Goal: Task Accomplishment & Management: Use online tool/utility

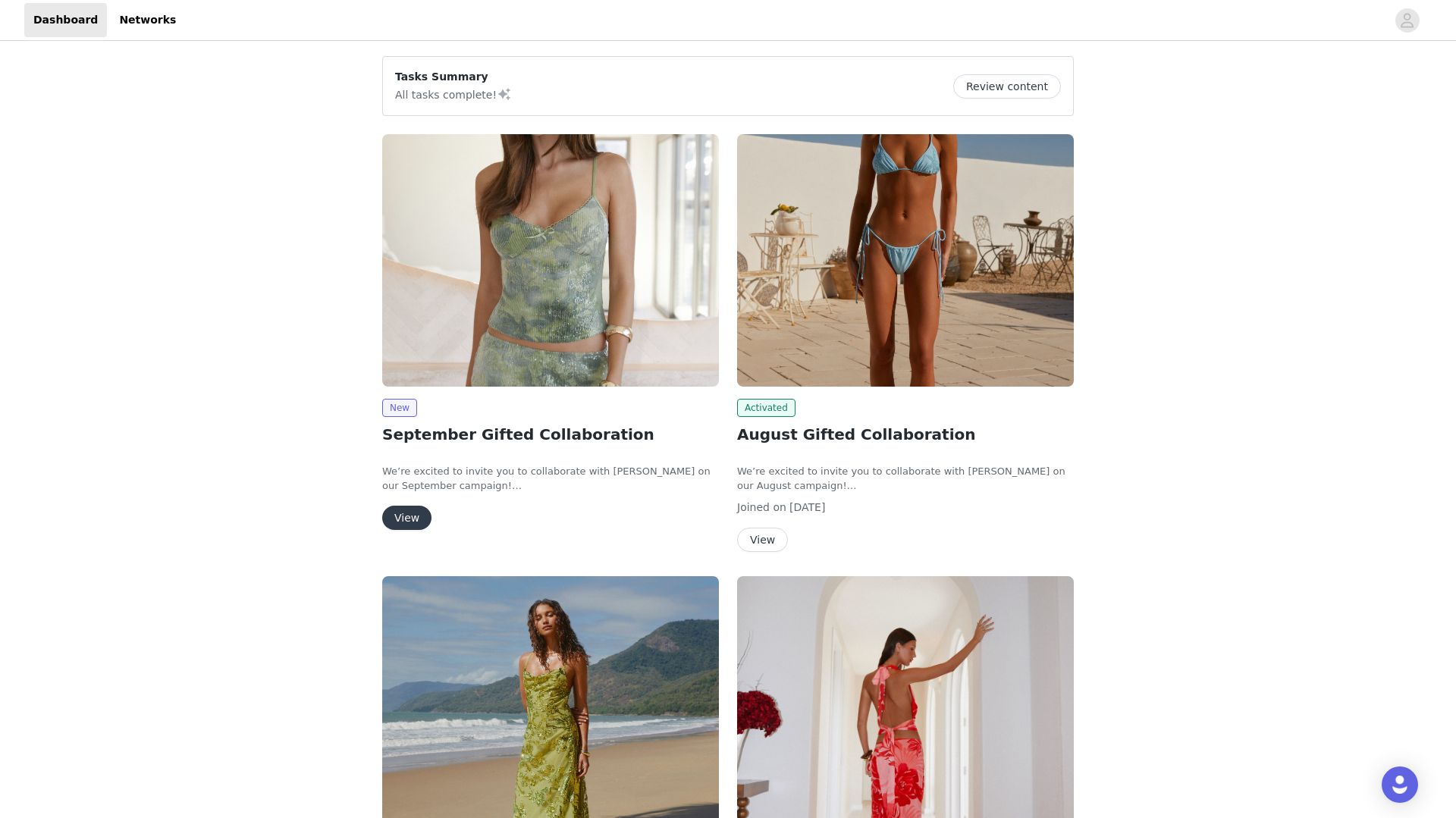
click at [186, 263] on div "Tasks Summary All tasks complete! Review content New September Gifted Collabora…" at bounding box center [728, 777] width 1456 height 1468
click at [404, 514] on button "View" at bounding box center [406, 517] width 49 height 24
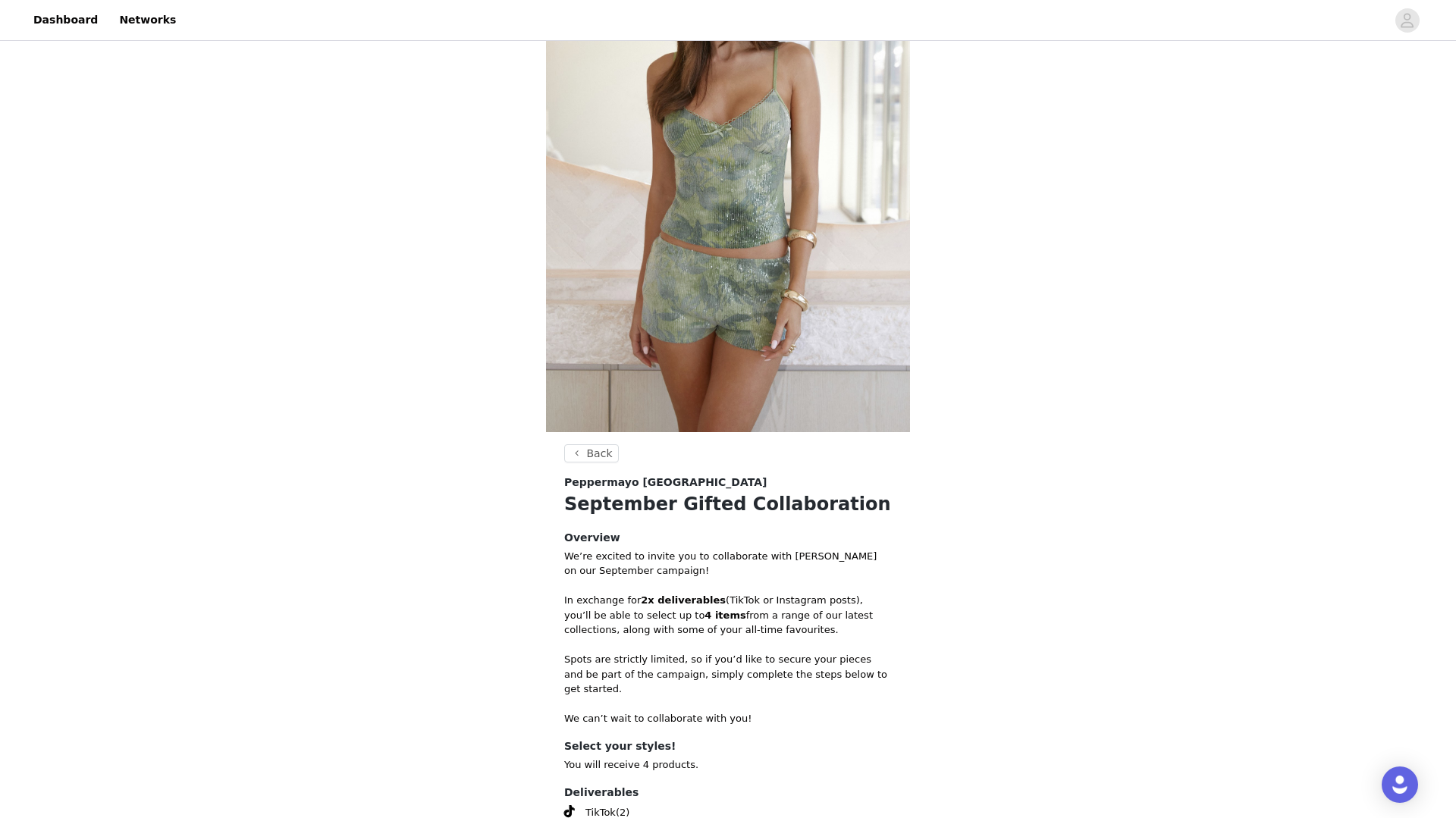
scroll to position [332, 0]
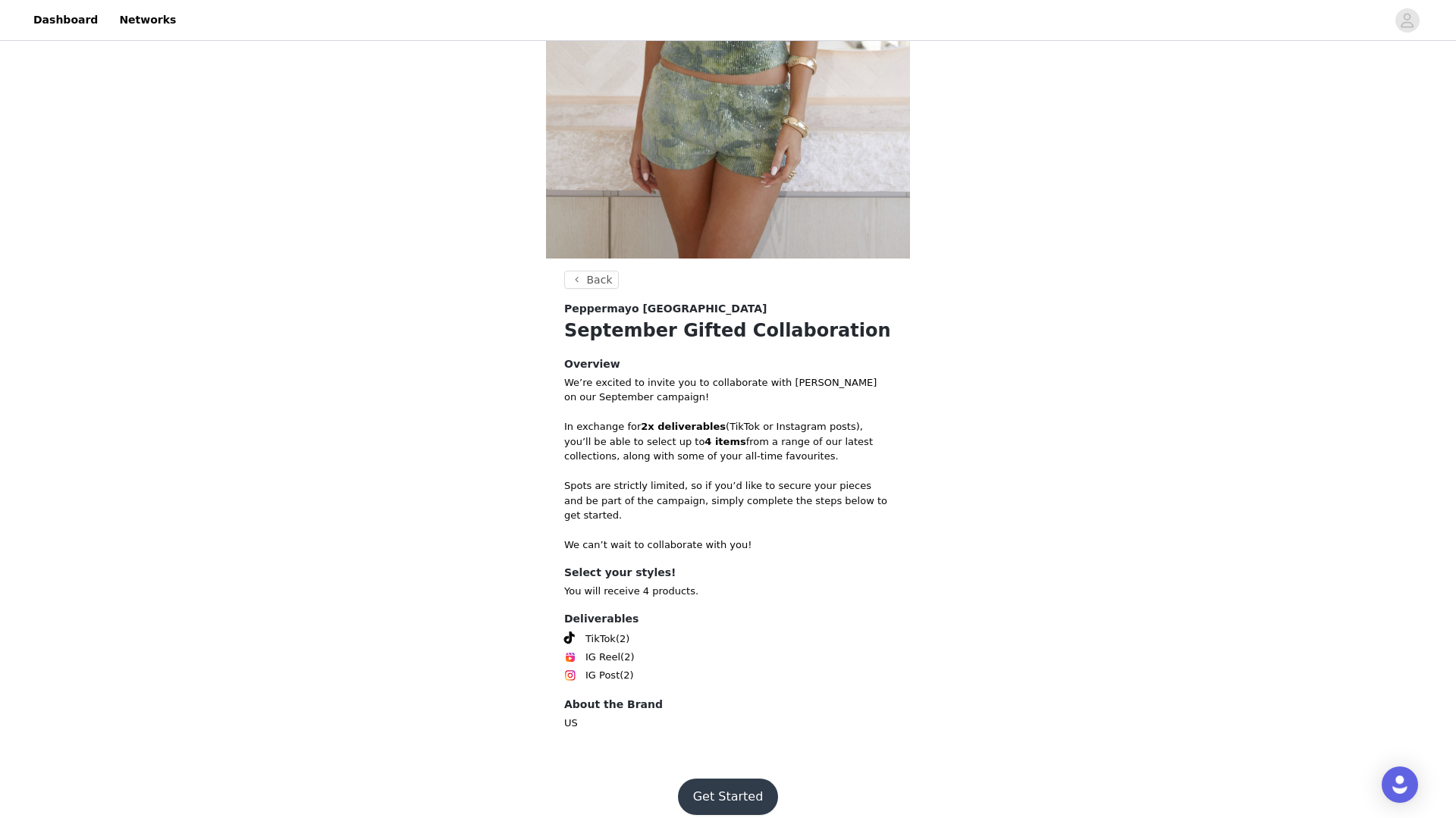
click at [714, 779] on button "Get Started" at bounding box center [728, 797] width 101 height 36
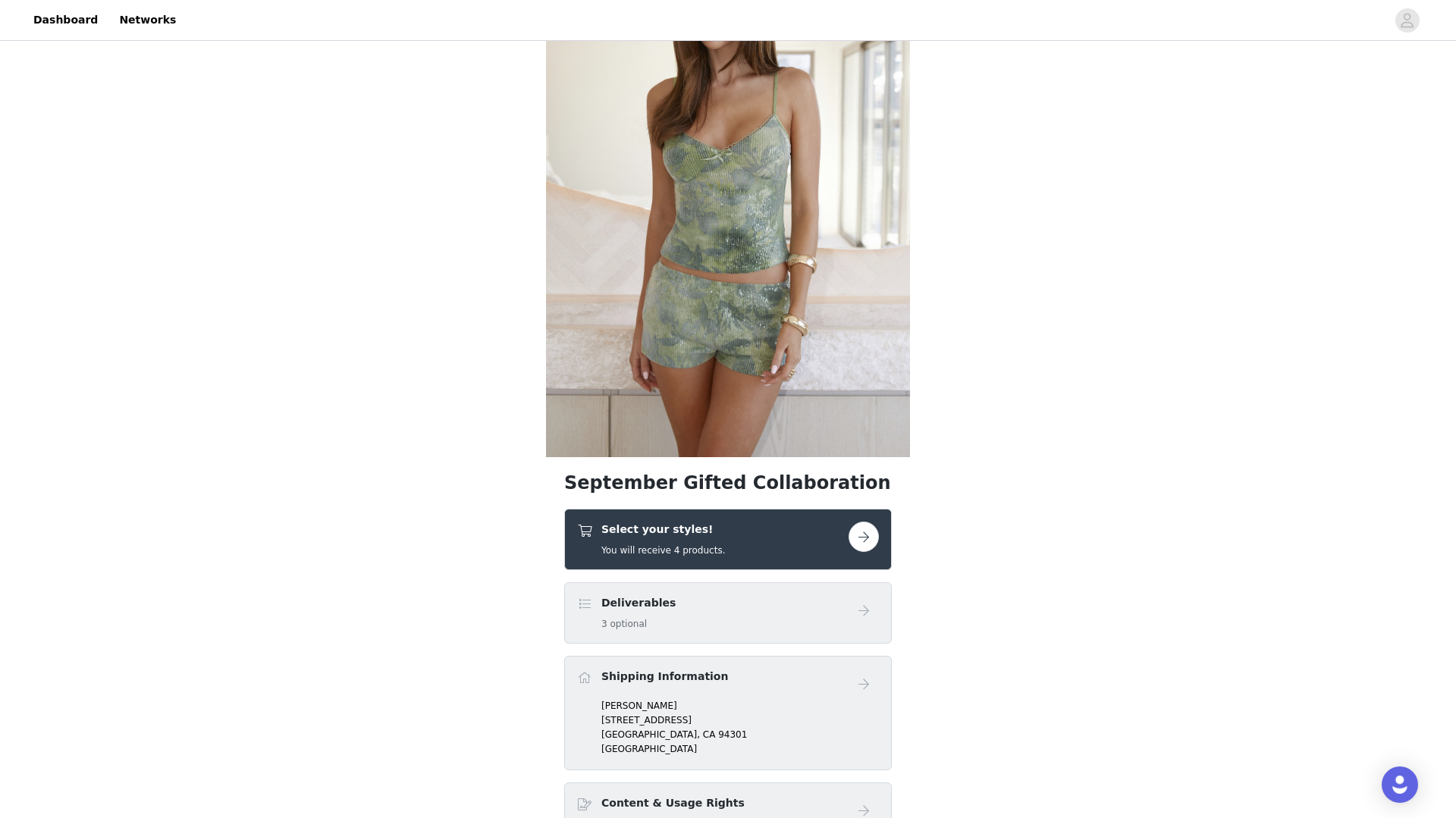
scroll to position [133, 0]
click at [862, 534] on button "button" at bounding box center [863, 536] width 31 height 31
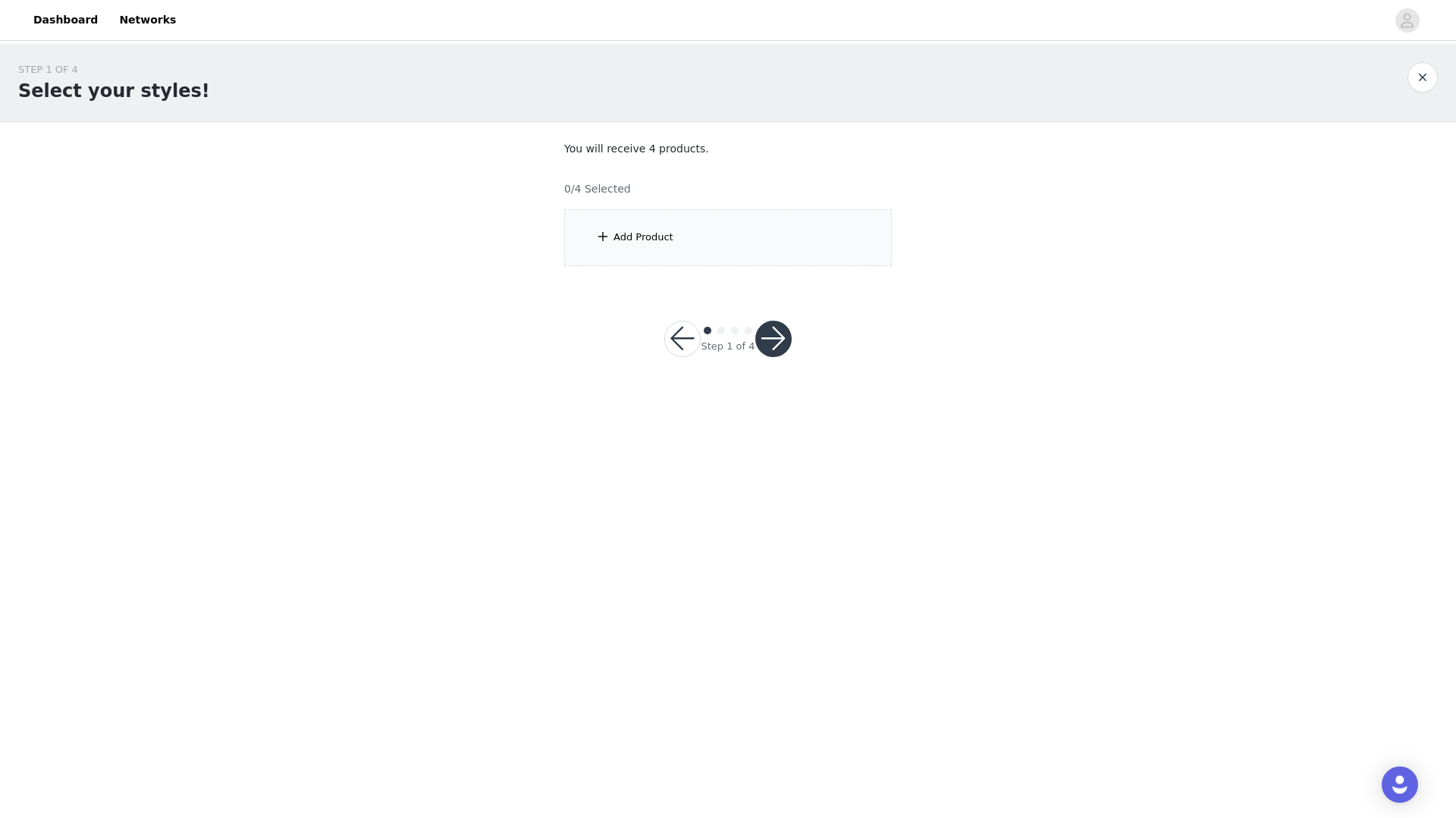
click at [641, 233] on div "Add Product" at bounding box center [643, 237] width 60 height 15
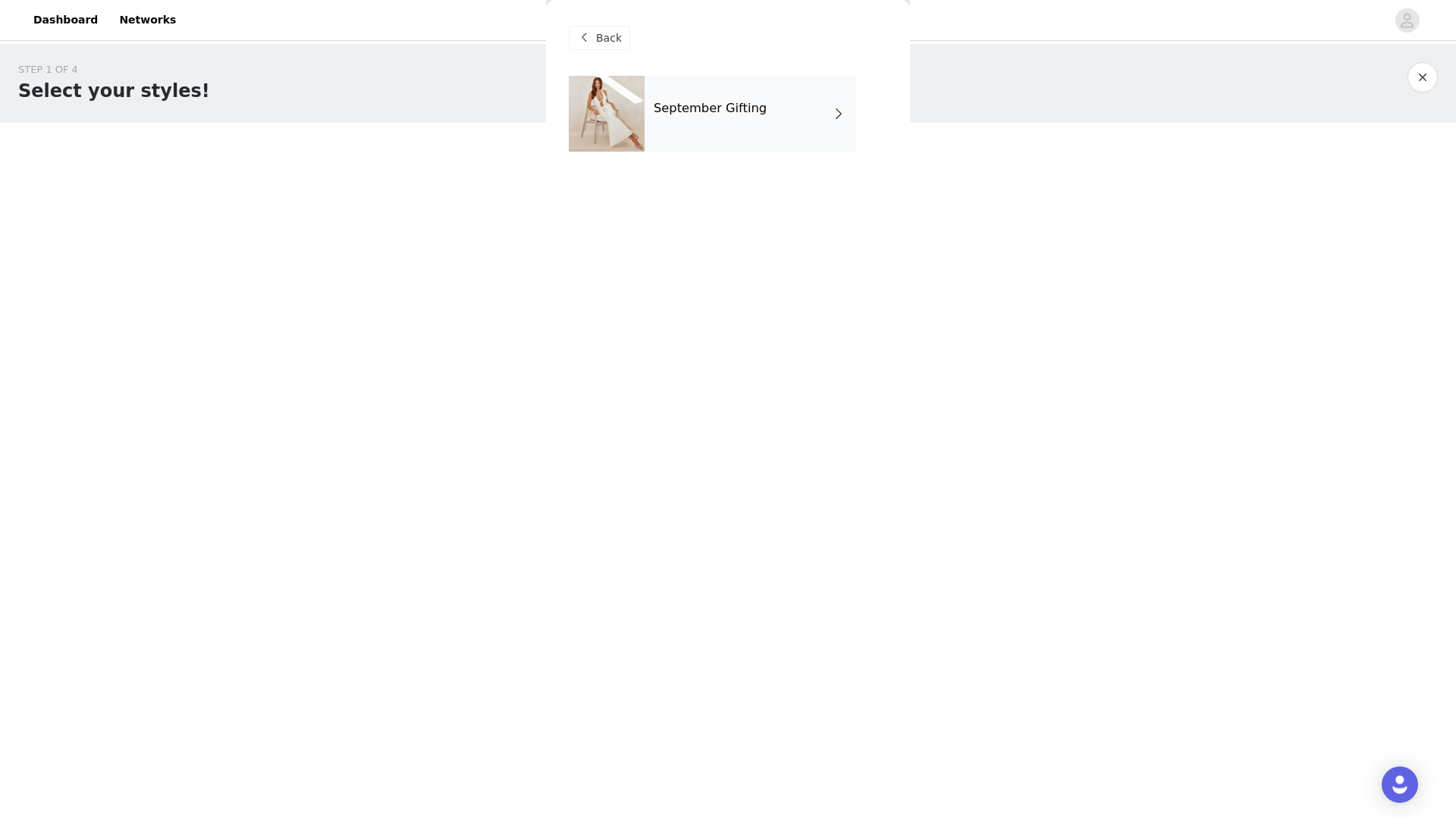
click at [717, 110] on h4 "September Gifting" at bounding box center [710, 109] width 113 height 13
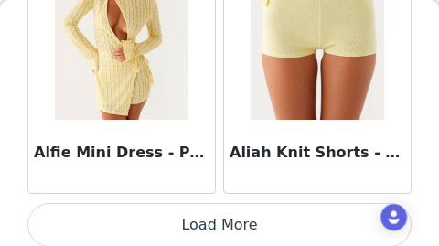
scroll to position [2552, 0]
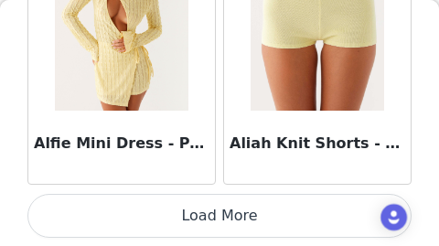
click at [220, 220] on button "Load More" at bounding box center [219, 216] width 384 height 44
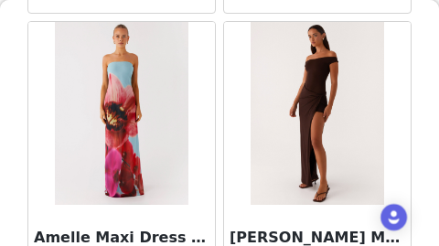
scroll to position [5205, 0]
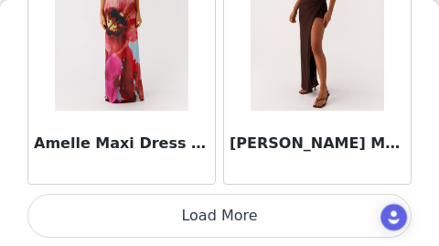
click at [220, 212] on button "Load More" at bounding box center [219, 216] width 384 height 44
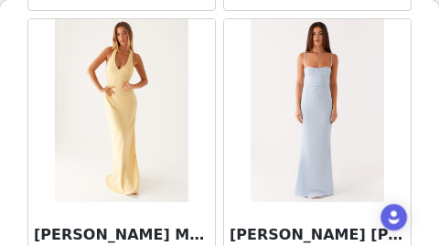
scroll to position [7859, 0]
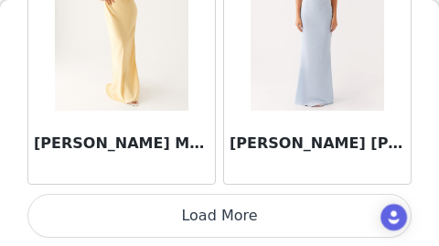
click at [221, 216] on button "Load More" at bounding box center [219, 216] width 384 height 44
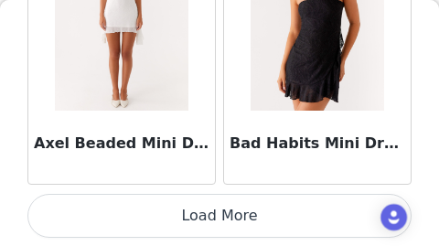
scroll to position [47, 0]
click at [225, 215] on button "Load More" at bounding box center [219, 216] width 384 height 44
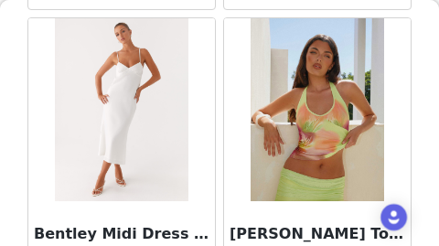
scroll to position [13165, 0]
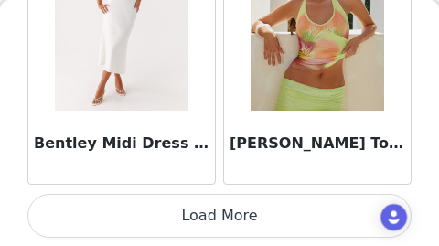
click at [224, 210] on button "Load More" at bounding box center [219, 216] width 384 height 44
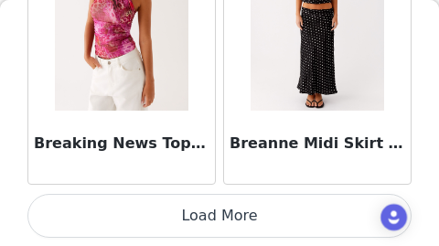
scroll to position [121, 0]
click at [214, 214] on button "Load More" at bounding box center [219, 216] width 384 height 44
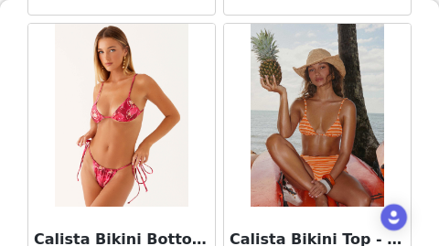
scroll to position [18471, 0]
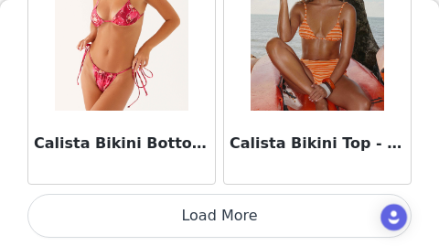
click at [194, 213] on button "Load More" at bounding box center [219, 216] width 384 height 44
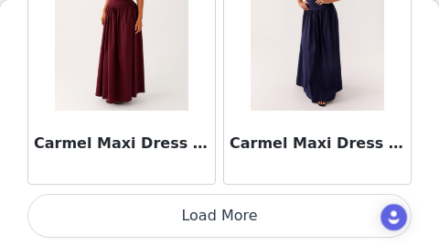
scroll to position [21123, 0]
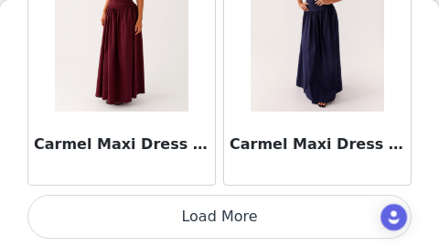
click at [205, 216] on button "Load More" at bounding box center [219, 217] width 384 height 44
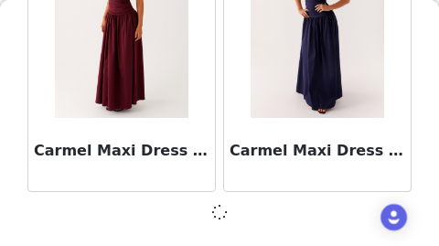
scroll to position [21116, 0]
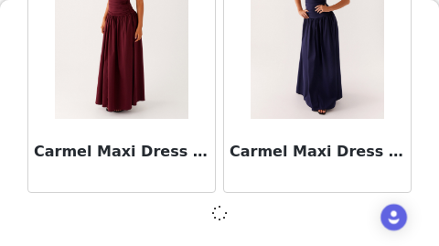
click at [16, 137] on div "Back Aamari Maxi Dress - Red Abby Mini Dress - Floral Print [PERSON_NAME] Mini …" at bounding box center [219, 123] width 439 height 246
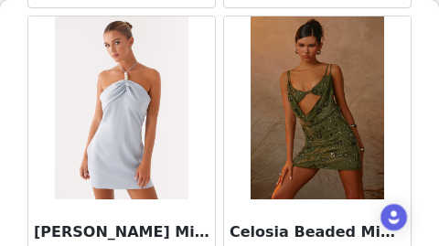
scroll to position [23777, 0]
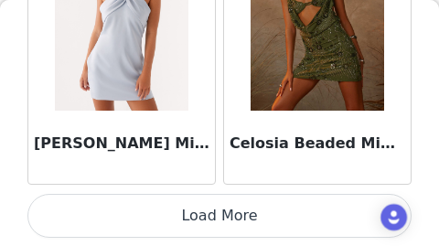
click at [233, 217] on button "Load More" at bounding box center [219, 216] width 384 height 44
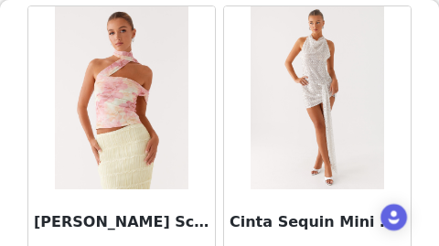
scroll to position [26430, 0]
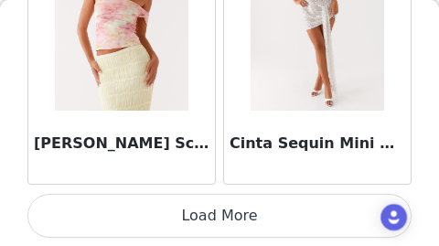
click at [231, 212] on button "Load More" at bounding box center [219, 216] width 384 height 44
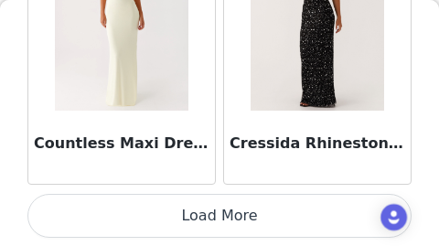
scroll to position [146, 0]
click at [215, 210] on button "Load More" at bounding box center [219, 216] width 384 height 44
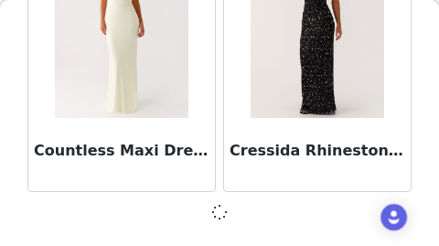
scroll to position [29075, 0]
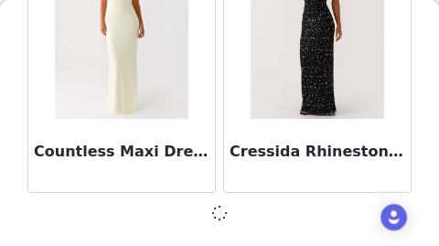
click at [7, 153] on div "Back Aamari Maxi Dress - Red Abby Mini Dress - Floral Print [PERSON_NAME] Mini …" at bounding box center [219, 123] width 439 height 246
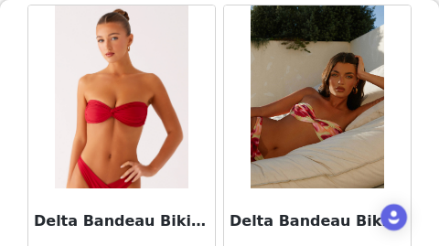
scroll to position [31736, 0]
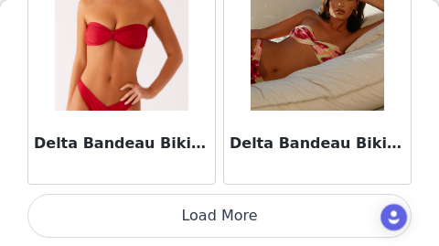
click at [210, 218] on button "Load More" at bounding box center [219, 216] width 384 height 44
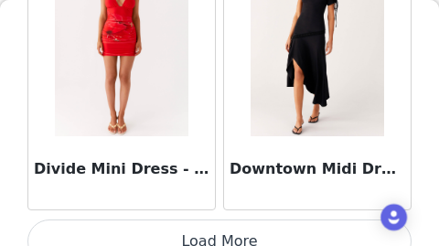
scroll to position [34389, 0]
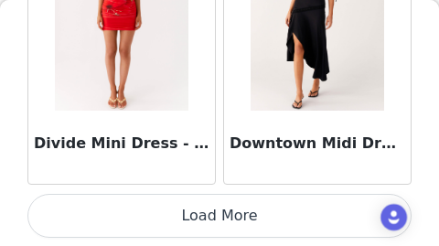
click at [184, 215] on button "Load More" at bounding box center [219, 216] width 384 height 44
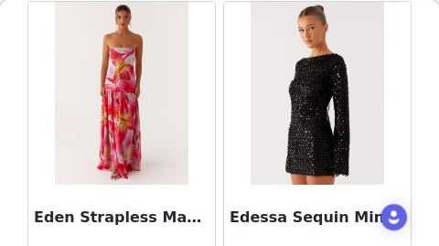
scroll to position [36967, 0]
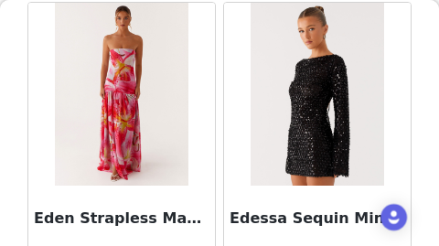
click at [15, 150] on div "Back Aamari Maxi Dress - Red Abby Mini Dress - Floral Print [PERSON_NAME] Mini …" at bounding box center [219, 123] width 439 height 246
click at [22, 130] on div "Back Aamari Maxi Dress - Red Abby Mini Dress - Floral Print [PERSON_NAME] Mini …" at bounding box center [219, 123] width 439 height 246
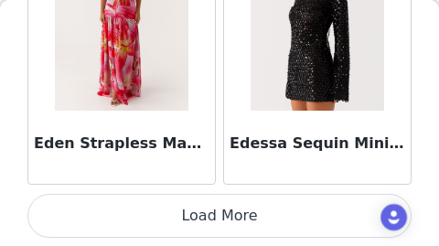
click at [200, 216] on button "Load More" at bounding box center [219, 216] width 384 height 44
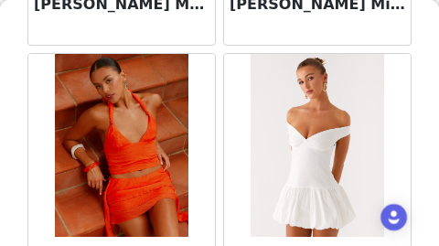
scroll to position [39695, 0]
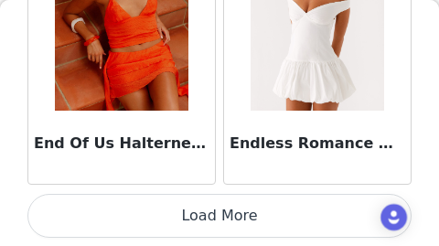
click at [222, 213] on button "Load More" at bounding box center [219, 216] width 384 height 44
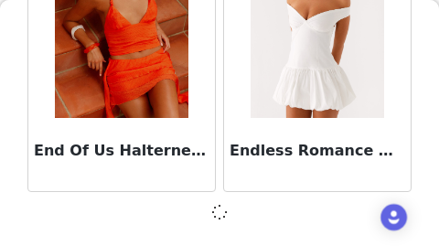
scroll to position [39687, 0]
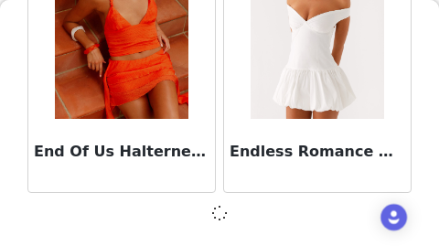
click at [14, 157] on div "Back Aamari Maxi Dress - Red Abby Mini Dress - Floral Print [PERSON_NAME] Mini …" at bounding box center [219, 123] width 439 height 246
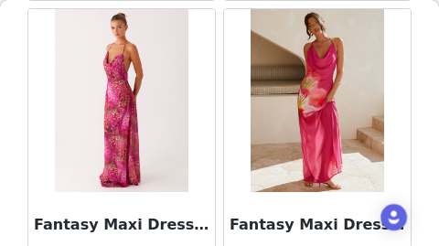
scroll to position [42348, 0]
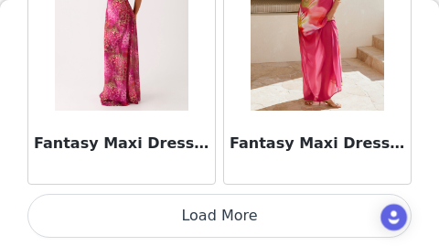
click at [205, 218] on button "Load More" at bounding box center [219, 216] width 384 height 44
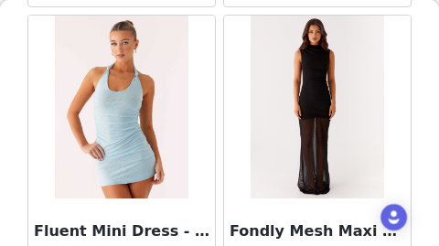
scroll to position [45001, 0]
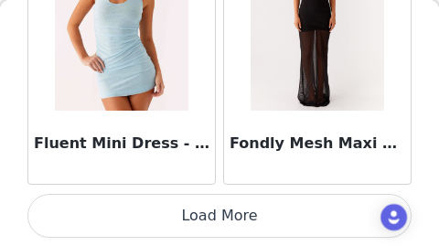
click at [194, 210] on button "Load More" at bounding box center [219, 216] width 384 height 44
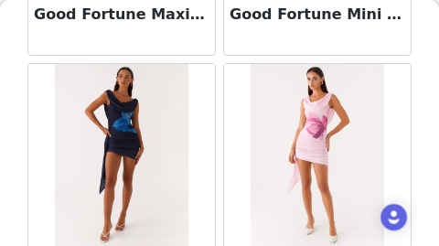
scroll to position [47655, 0]
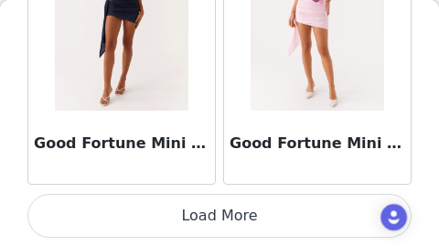
click at [199, 216] on button "Load More" at bounding box center [219, 216] width 384 height 44
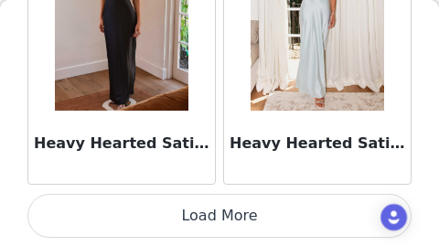
scroll to position [50308, 0]
click at [215, 211] on button "Load More" at bounding box center [219, 216] width 384 height 44
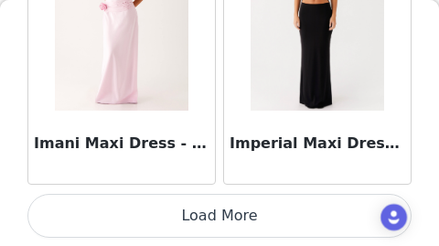
scroll to position [52961, 0]
click at [196, 219] on button "Load More" at bounding box center [219, 216] width 384 height 44
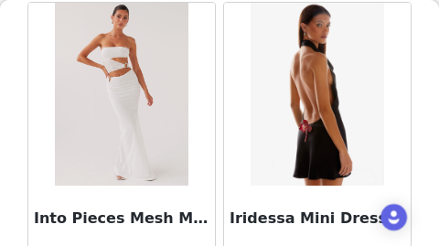
scroll to position [53948, 0]
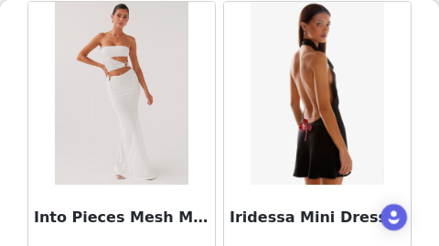
click at [262, 218] on h3 "Iridessa Mini Dress - Black" at bounding box center [318, 218] width 176 height 22
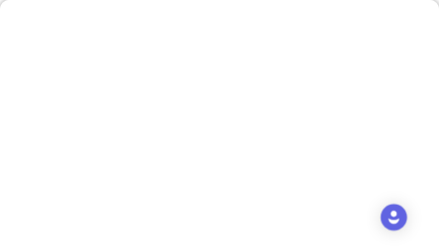
click at [262, 218] on div "Back Aamari Maxi Dress - Red Abby Mini Dress - Floral Print [PERSON_NAME] Mini …" at bounding box center [219, 123] width 439 height 246
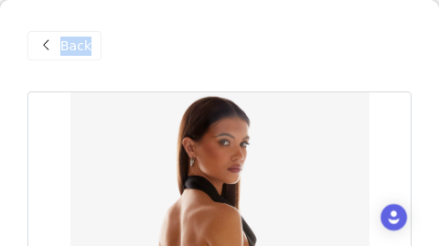
click at [74, 53] on span "Back" at bounding box center [75, 46] width 31 height 19
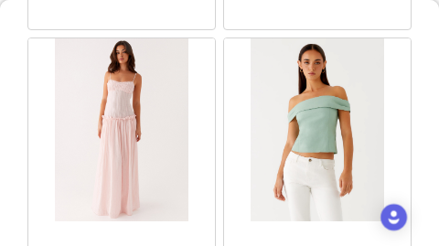
scroll to position [55614, 0]
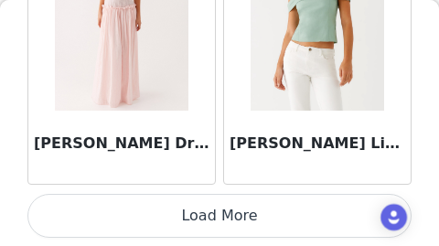
click at [183, 213] on button "Load More" at bounding box center [219, 216] width 384 height 44
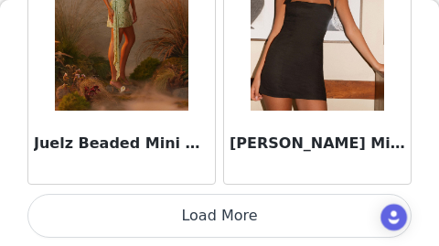
scroll to position [58267, 0]
click at [214, 218] on button "Load More" at bounding box center [219, 216] width 384 height 44
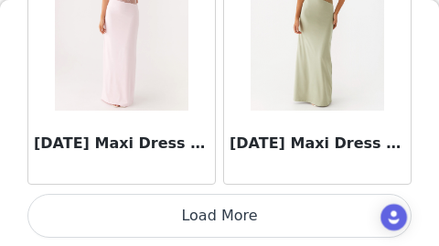
scroll to position [60919, 0]
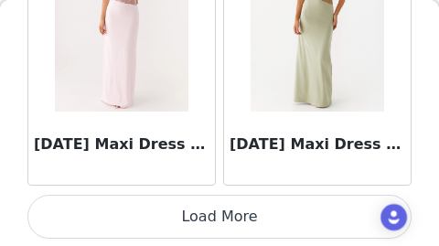
click at [178, 211] on button "Load More" at bounding box center [219, 217] width 384 height 44
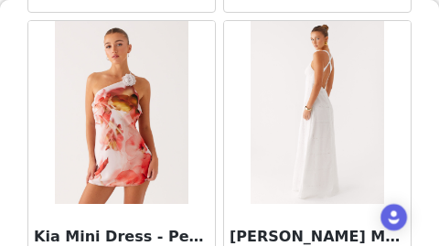
scroll to position [63573, 0]
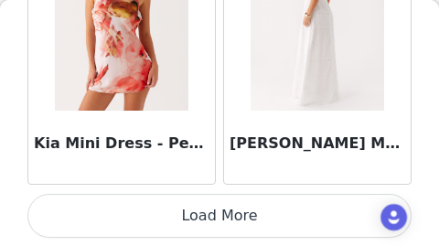
click at [240, 213] on button "Load More" at bounding box center [219, 216] width 384 height 44
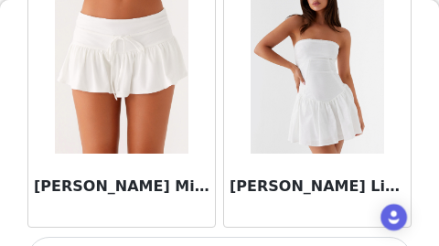
scroll to position [66226, 0]
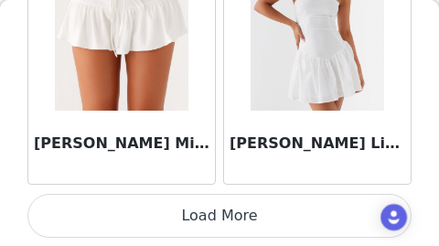
click at [243, 213] on button "Load More" at bounding box center [219, 216] width 384 height 44
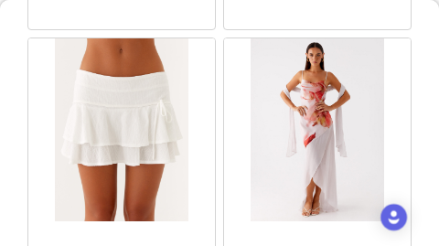
scroll to position [68879, 0]
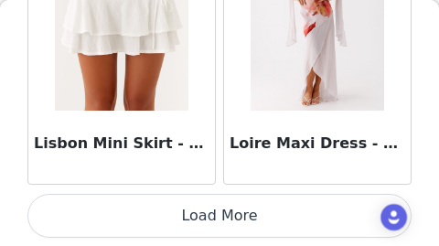
click at [227, 215] on button "Load More" at bounding box center [219, 216] width 384 height 44
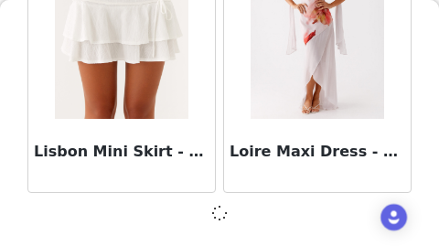
click at [17, 179] on div "Back Aamari Maxi Dress - Red Abby Mini Dress - Floral Print [PERSON_NAME] Mini …" at bounding box center [219, 123] width 439 height 246
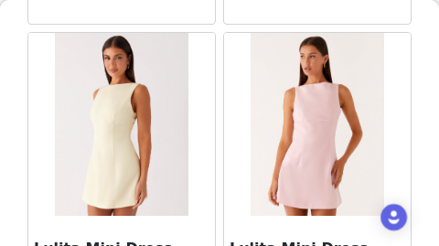
scroll to position [71532, 0]
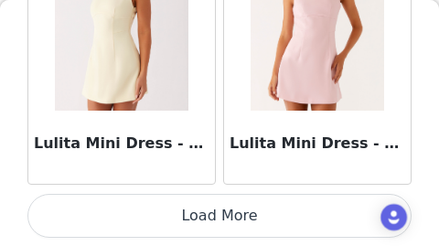
click at [184, 218] on button "Load More" at bounding box center [219, 216] width 384 height 44
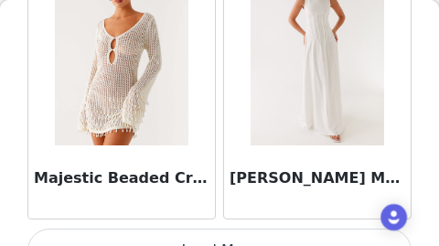
scroll to position [74185, 0]
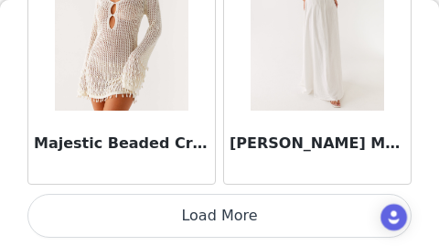
click at [231, 216] on button "Load More" at bounding box center [219, 216] width 384 height 44
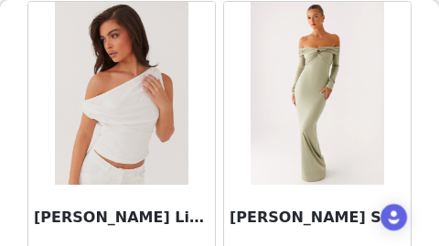
scroll to position [76838, 0]
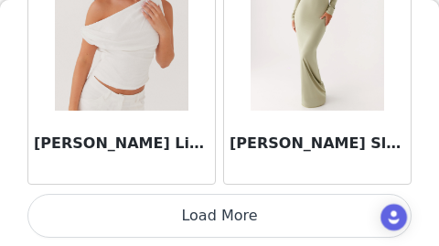
click at [204, 224] on button "Load More" at bounding box center [219, 216] width 384 height 44
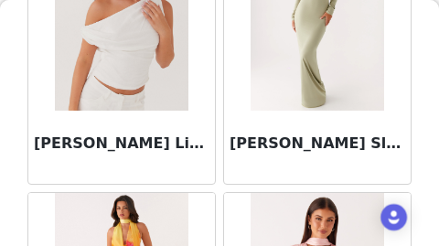
click at [12, 179] on div "Back Aamari Maxi Dress - Red Abby Mini Dress - Floral Print [PERSON_NAME] Mini …" at bounding box center [219, 123] width 439 height 246
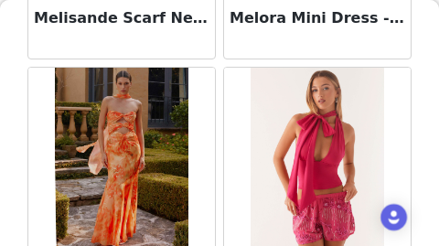
scroll to position [79491, 0]
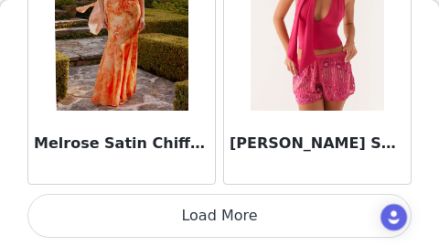
click at [216, 216] on button "Load More" at bounding box center [219, 216] width 384 height 44
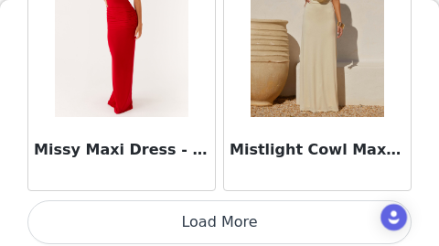
scroll to position [82144, 0]
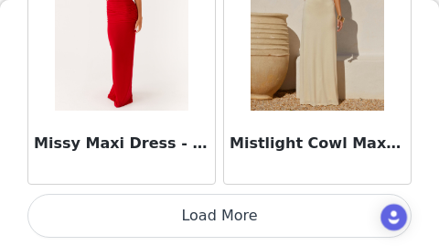
click at [194, 220] on button "Load More" at bounding box center [219, 216] width 384 height 44
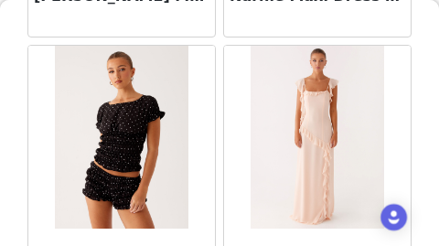
scroll to position [84797, 0]
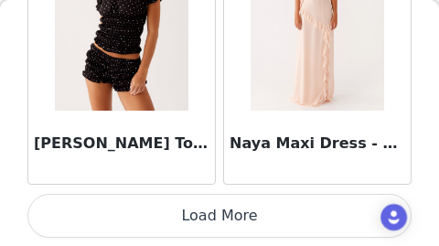
click at [177, 212] on button "Load More" at bounding box center [219, 216] width 384 height 44
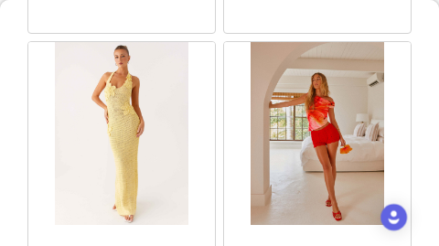
scroll to position [87451, 0]
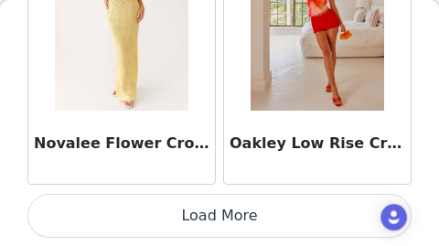
click at [183, 218] on button "Load More" at bounding box center [219, 216] width 384 height 44
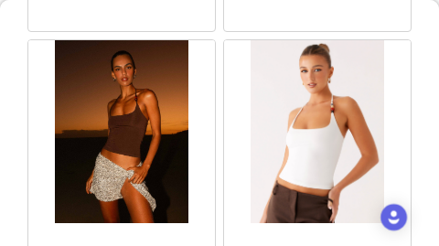
scroll to position [90104, 0]
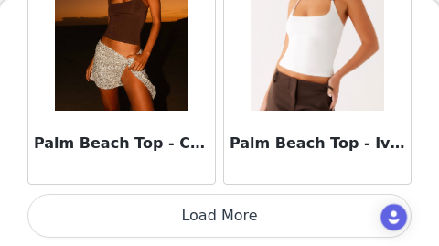
click at [201, 210] on button "Load More" at bounding box center [219, 216] width 384 height 44
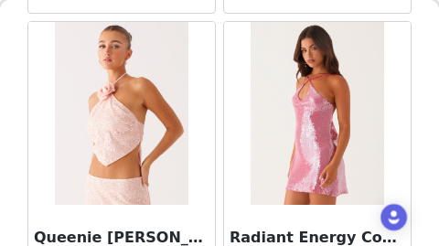
scroll to position [92757, 0]
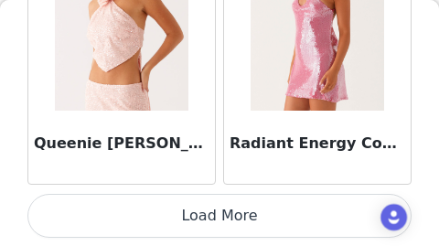
click at [227, 218] on button "Load More" at bounding box center [219, 216] width 384 height 44
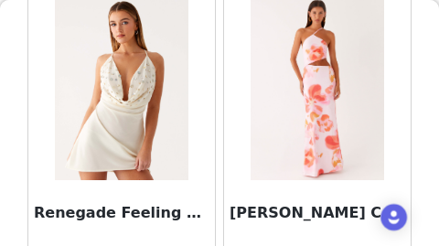
scroll to position [95410, 0]
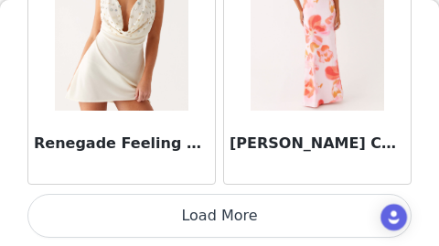
click at [213, 225] on button "Load More" at bounding box center [219, 216] width 384 height 44
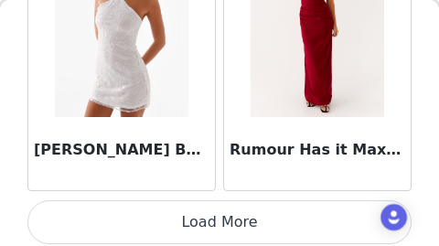
scroll to position [98055, 0]
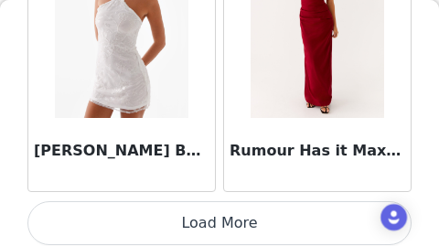
click at [215, 221] on button "Load More" at bounding box center [219, 223] width 384 height 44
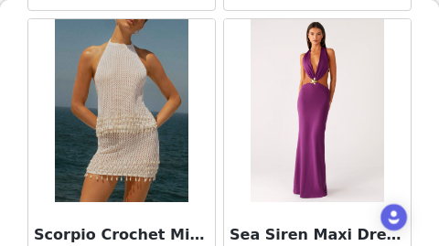
scroll to position [100716, 0]
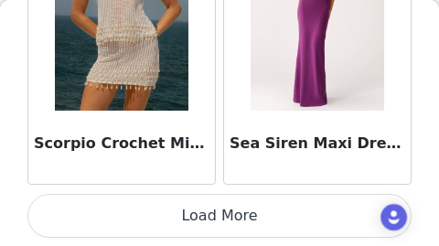
click at [200, 211] on button "Load More" at bounding box center [219, 216] width 384 height 44
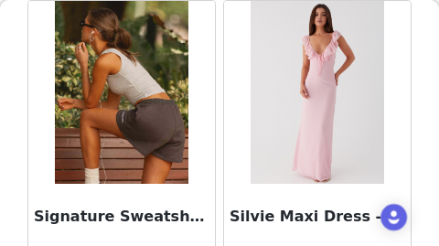
scroll to position [103369, 0]
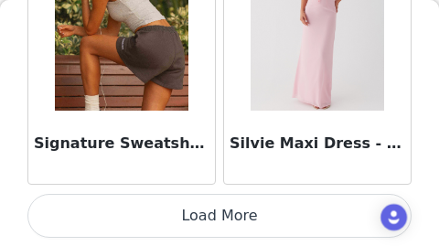
click at [209, 210] on button "Load More" at bounding box center [219, 216] width 384 height 44
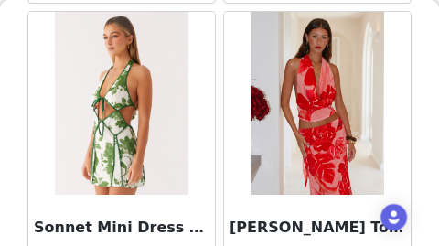
scroll to position [106022, 0]
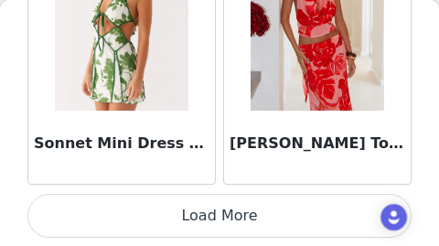
click at [188, 212] on button "Load More" at bounding box center [219, 216] width 384 height 44
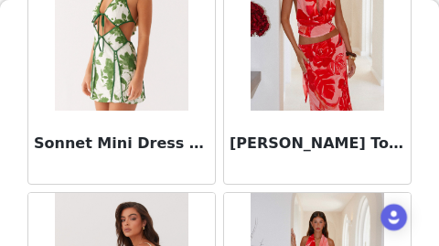
click at [13, 151] on div "Back Aamari Maxi Dress - Red Abby Mini Dress - Floral Print [PERSON_NAME] Mini …" at bounding box center [219, 123] width 439 height 246
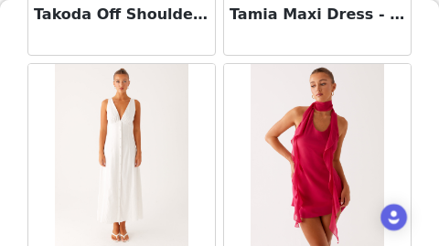
scroll to position [108675, 0]
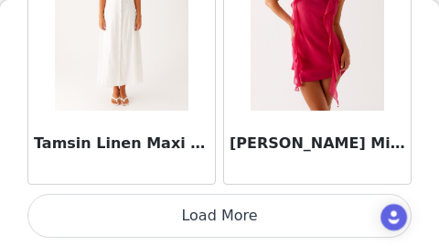
click at [221, 216] on button "Load More" at bounding box center [219, 216] width 384 height 44
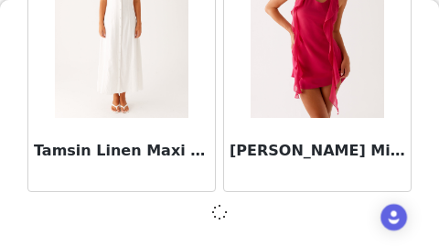
scroll to position [108667, 0]
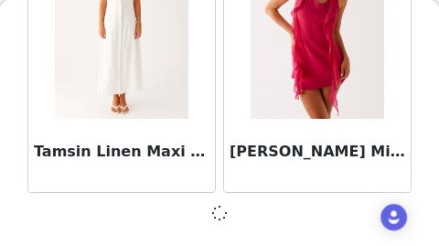
click at [5, 118] on div "Back Aamari Maxi Dress - Red Abby Mini Dress - Floral Print [PERSON_NAME] Mini …" at bounding box center [219, 123] width 439 height 246
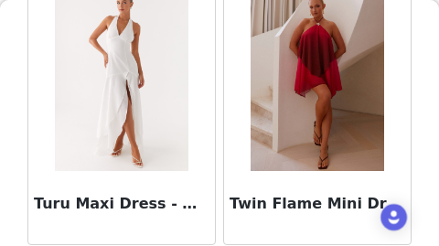
scroll to position [111328, 0]
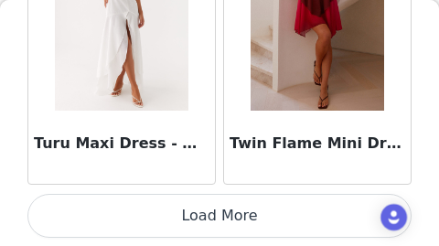
click at [210, 223] on button "Load More" at bounding box center [219, 216] width 384 height 44
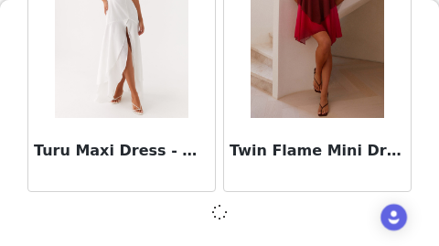
scroll to position [111320, 0]
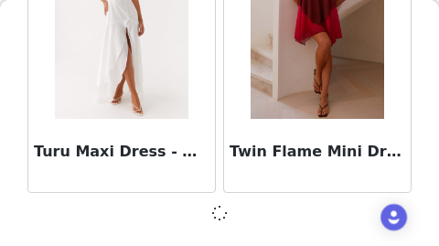
click at [6, 150] on div "Back Aamari Maxi Dress - Red Abby Mini Dress - Floral Print [PERSON_NAME] Mini …" at bounding box center [219, 123] width 439 height 246
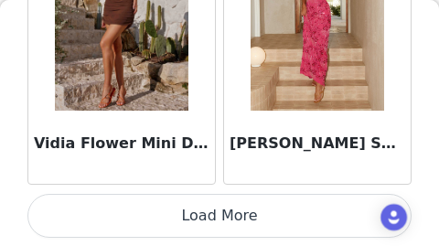
scroll to position [113981, 0]
click at [180, 218] on button "Load More" at bounding box center [219, 216] width 384 height 44
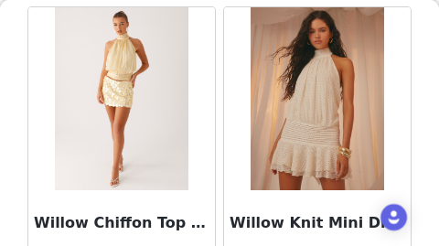
scroll to position [116634, 0]
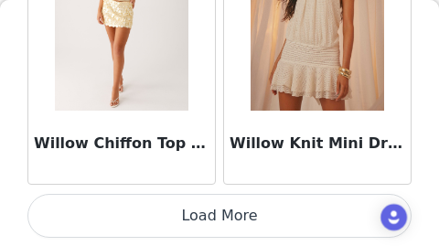
click at [195, 212] on button "Load More" at bounding box center [219, 216] width 384 height 44
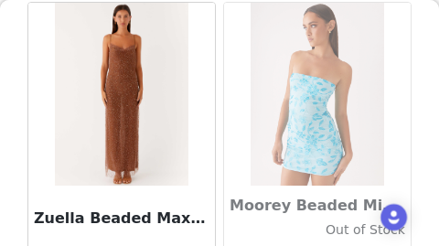
scroll to position [119287, 0]
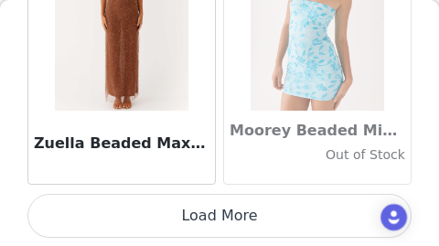
click at [177, 224] on button "Load More" at bounding box center [219, 216] width 384 height 44
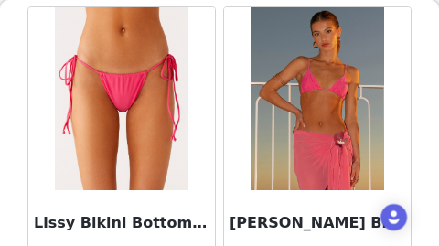
scroll to position [121882, 0]
